Goal: Task Accomplishment & Management: Complete application form

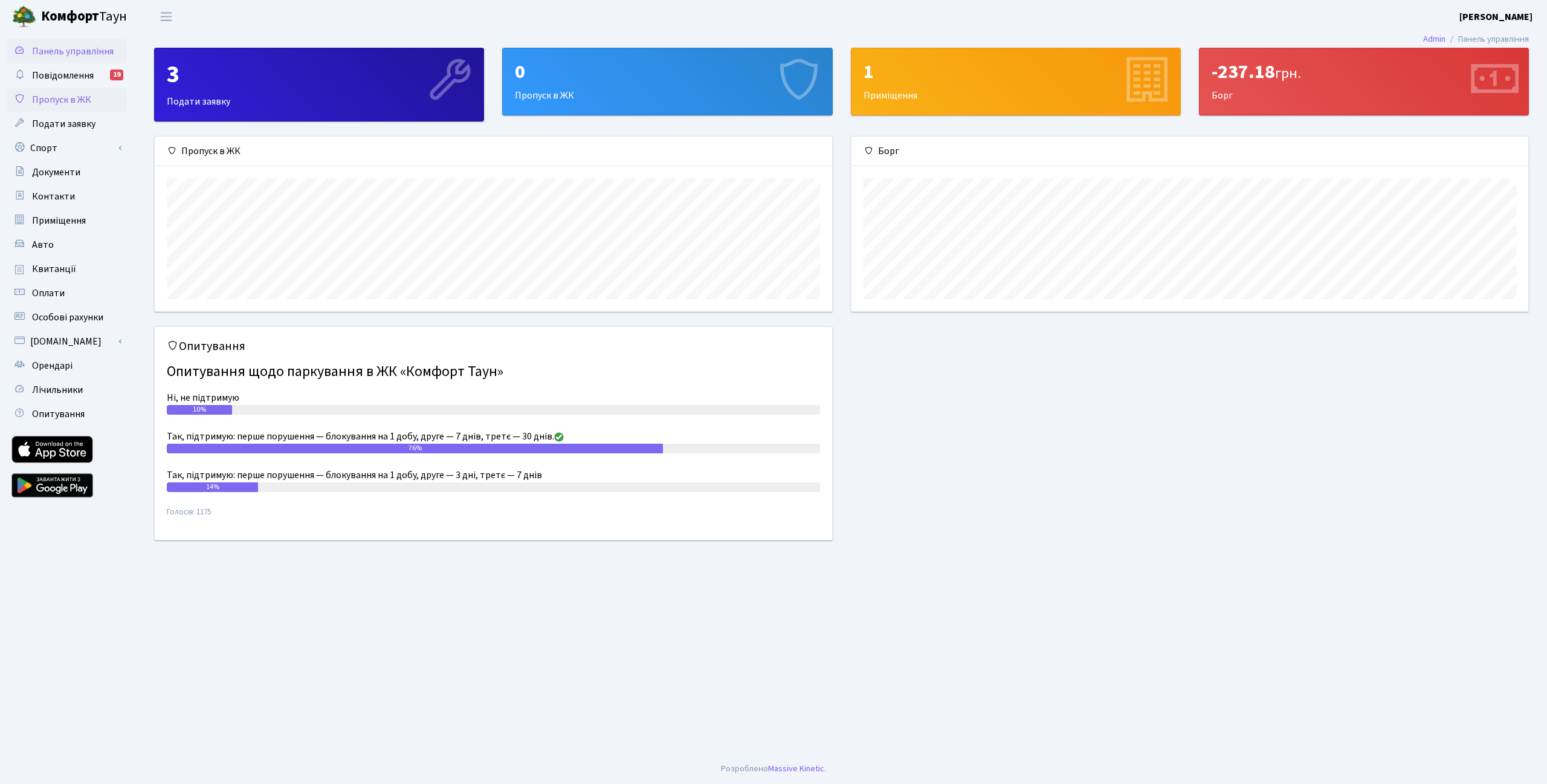
scroll to position [174, 677]
click at [76, 93] on span "Пропуск в ЖК" at bounding box center [61, 100] width 59 height 13
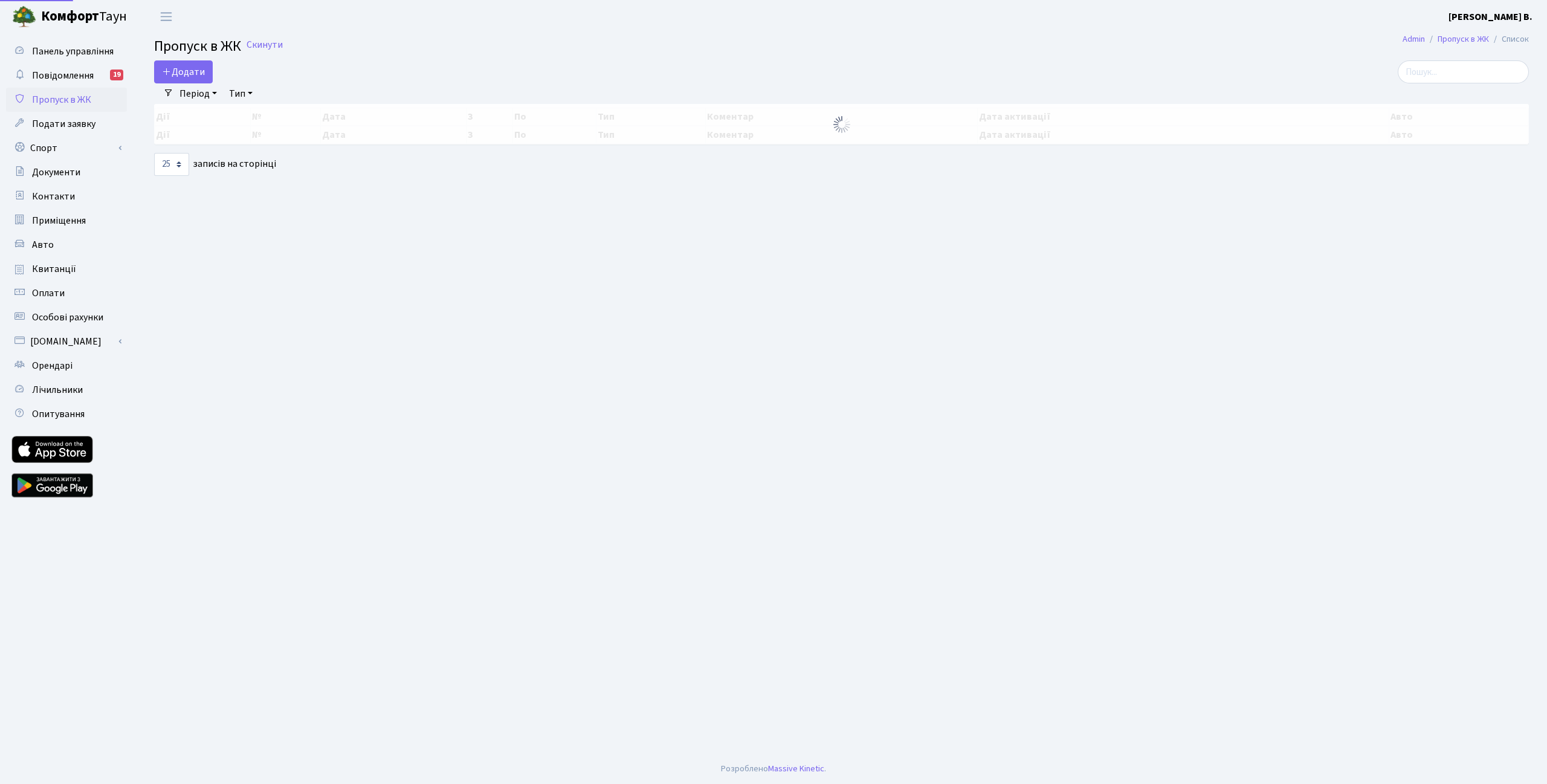
select select "25"
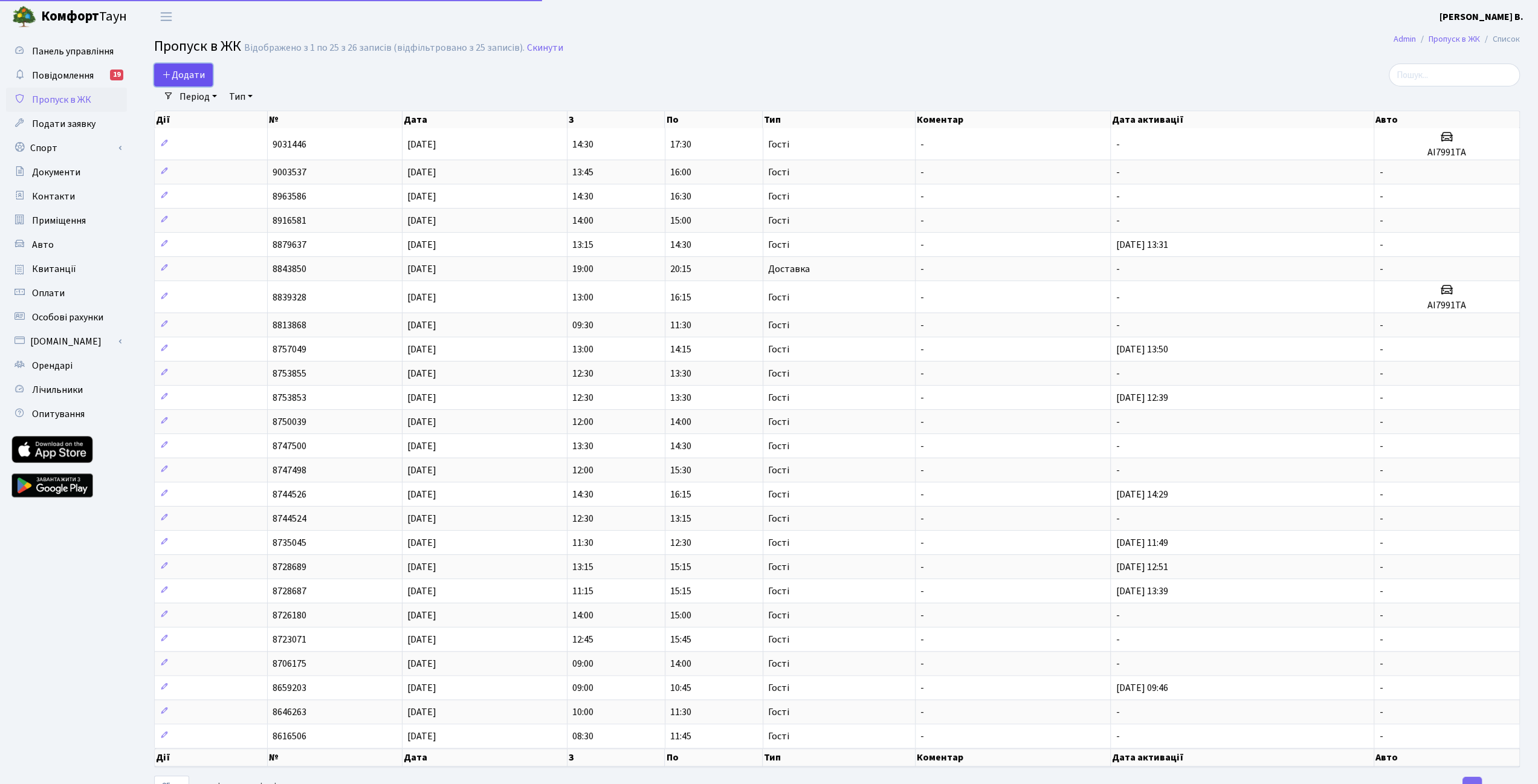
click at [176, 77] on span "Додати" at bounding box center [184, 74] width 43 height 13
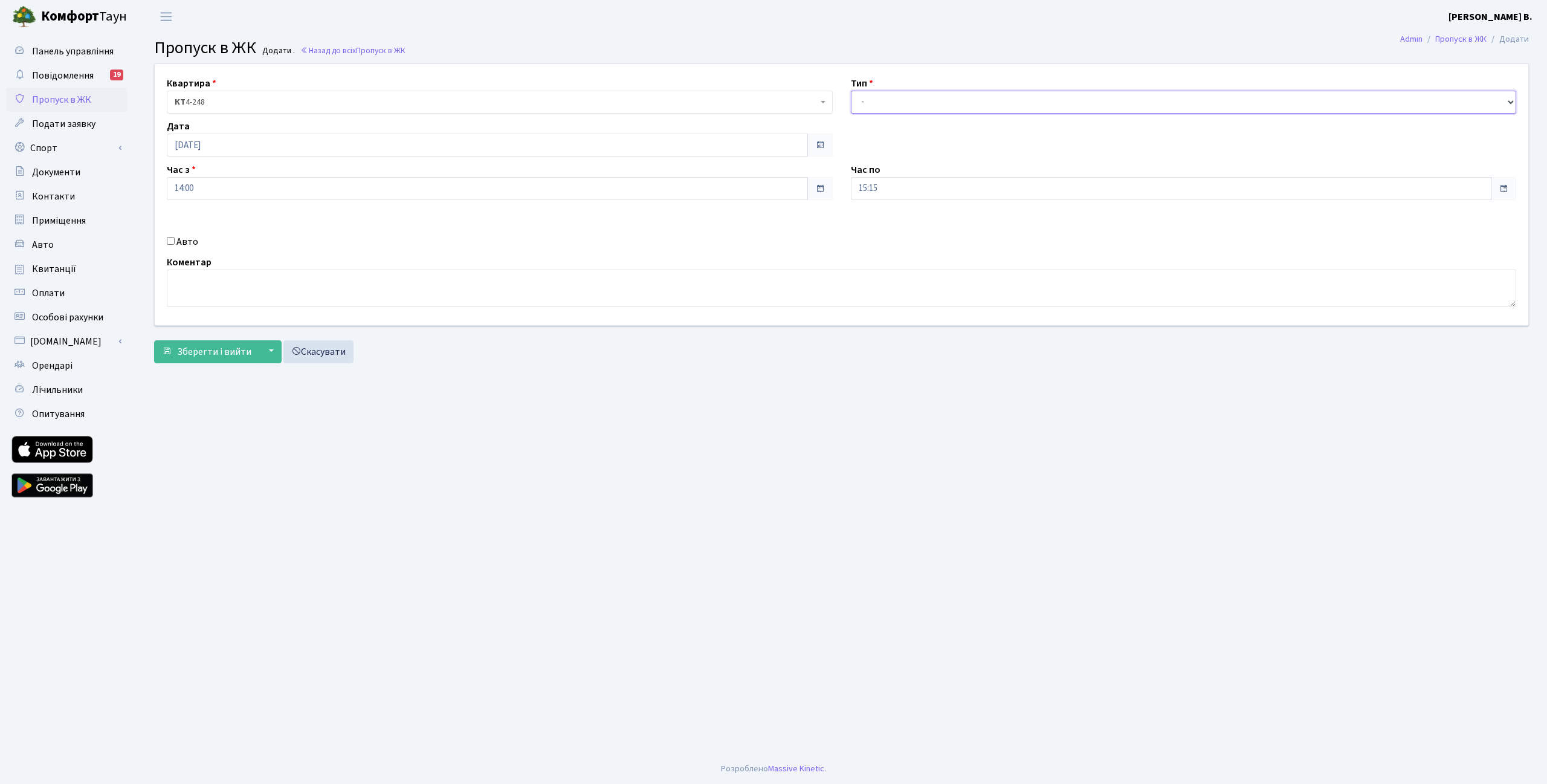
click at [939, 100] on select "- Доставка Таксі Гості Сервіс" at bounding box center [1184, 102] width 666 height 23
select select "3"
click at [851, 91] on select "- Доставка Таксі Гості Сервіс" at bounding box center [1184, 102] width 666 height 23
click at [203, 356] on span "Зберегти і вийти" at bounding box center [214, 351] width 74 height 13
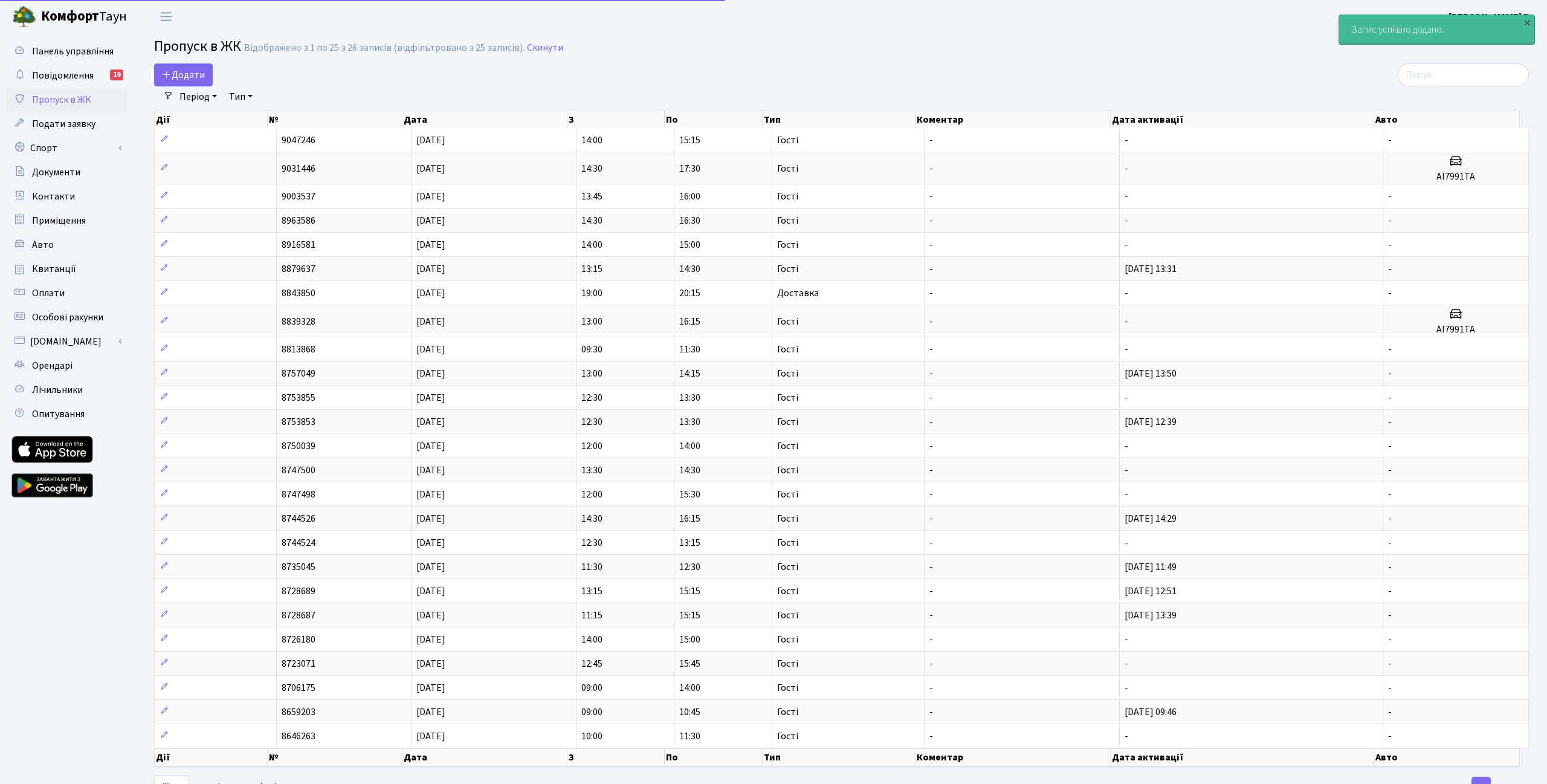
select select "25"
